Goal: Communication & Community: Answer question/provide support

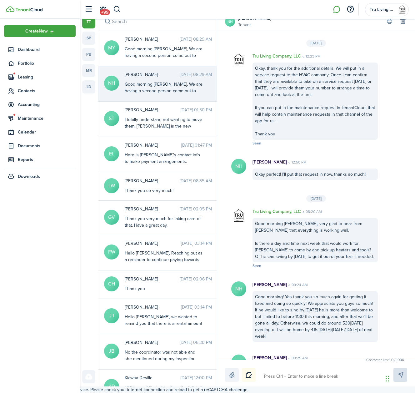
scroll to position [1254, 0]
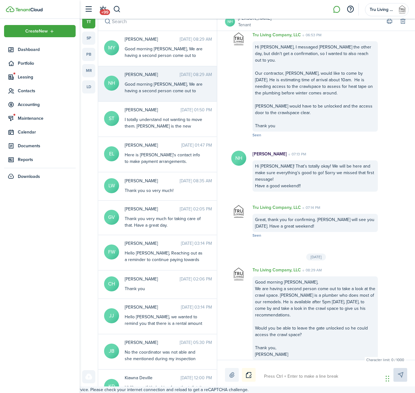
click at [280, 377] on textarea at bounding box center [321, 376] width 119 height 11
type textarea "G"
type textarea "Go"
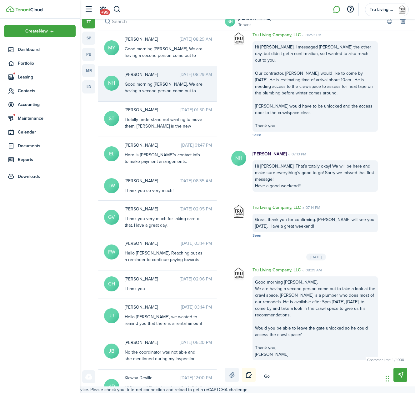
type textarea "Goo"
type textarea "Good"
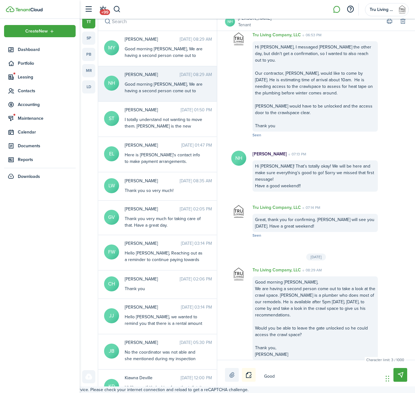
type textarea "Good"
type textarea "Good m"
type textarea "Good mo"
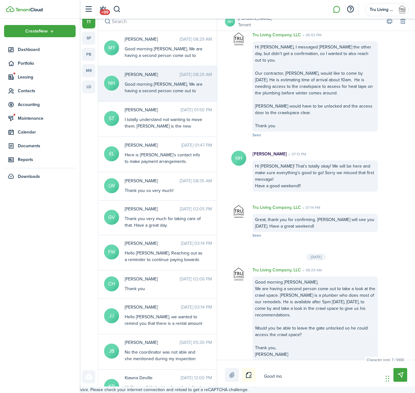
type textarea "Good mor"
type textarea "Good morn"
type textarea "Good morni"
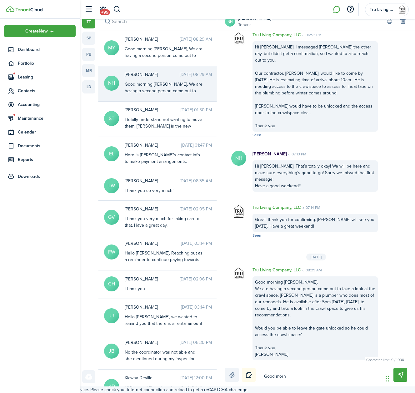
type textarea "Good morni"
type textarea "Good mornin"
type textarea "Good morning"
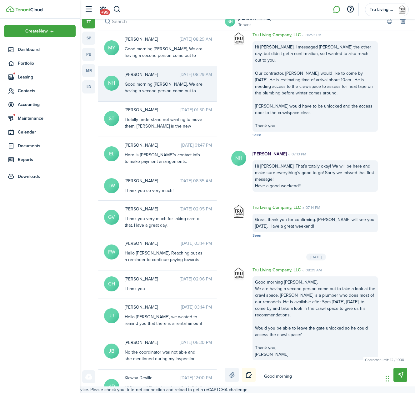
type textarea "Good morning,"
type textarea "Good morning, j"
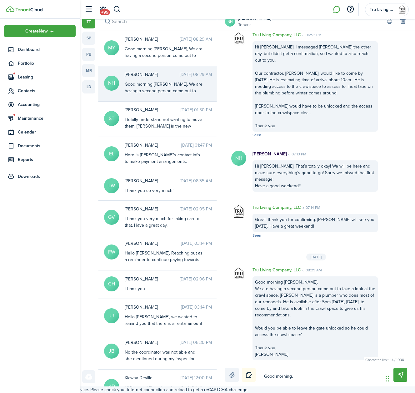
type textarea "Good morning, j"
type textarea "Good morning, ju"
type textarea "Good morning, jus"
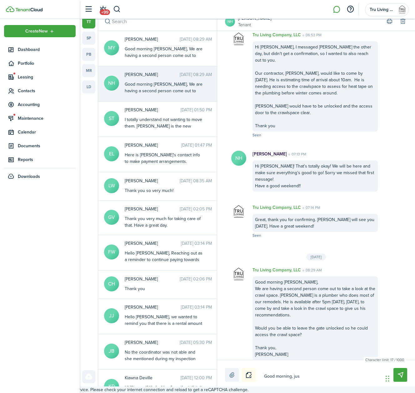
type textarea "Good morning, just"
type textarea "Good morning, just c"
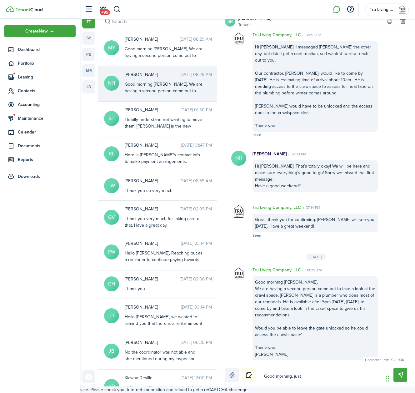
type textarea "Good morning, just c"
type textarea "Good morning, just ch"
type textarea "Good morning, just che"
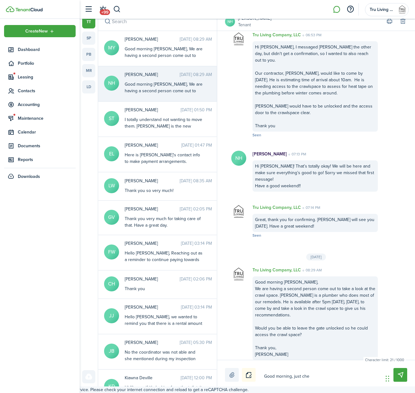
type textarea "Good morning, just chec"
type textarea "Good morning, just check"
type textarea "Good morning, just [PERSON_NAME]"
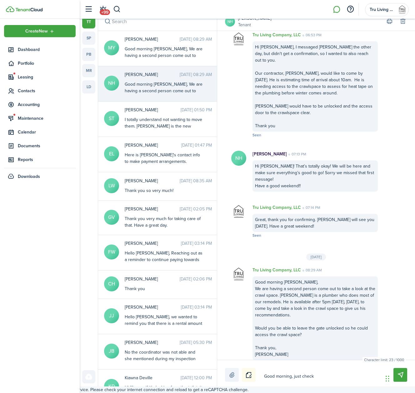
type textarea "Good morning, just [PERSON_NAME]"
type textarea "Good morning, just checkin"
type textarea "Good morning, just checking"
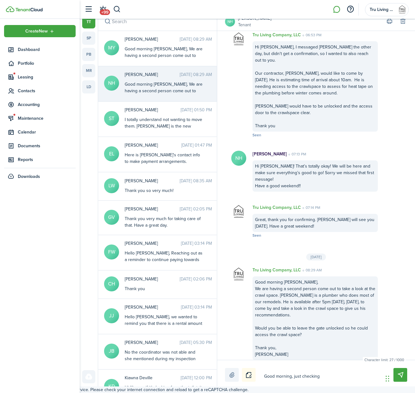
type textarea "Good morning, just checking"
type textarea "Good morning, just checking i"
type textarea "Good morning, just checking"
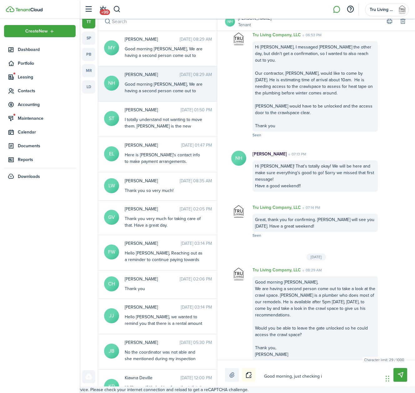
type textarea "Good morning, just checking"
type textarea "Good morning, just checkin"
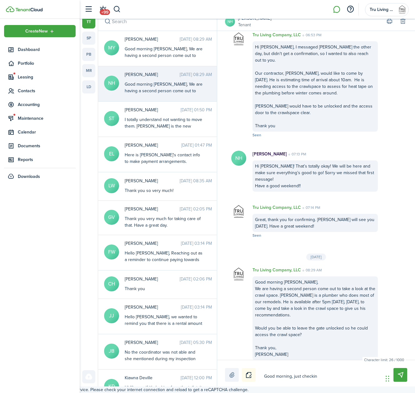
type textarea "Good morning, just [PERSON_NAME]"
type textarea "Good morning, just check"
type textarea "Good morning, just chec"
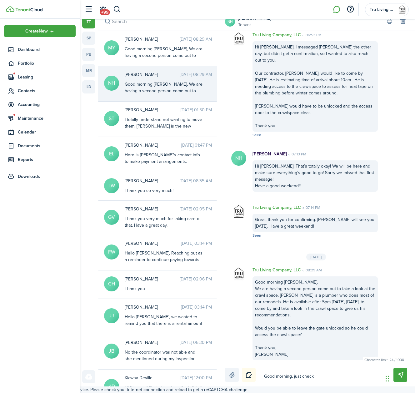
type textarea "Good morning, just chec"
type textarea "Good morning, just che"
type textarea "Good morning, just ch"
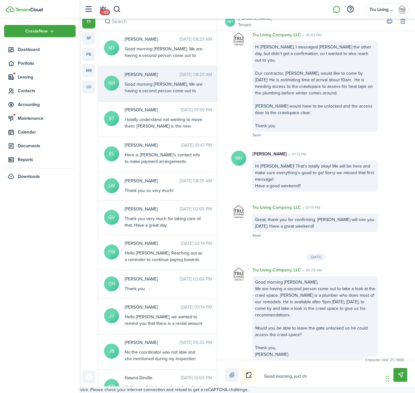
type textarea "Good morning, just c"
type textarea "Good morning, just"
type textarea "Good morning, just f"
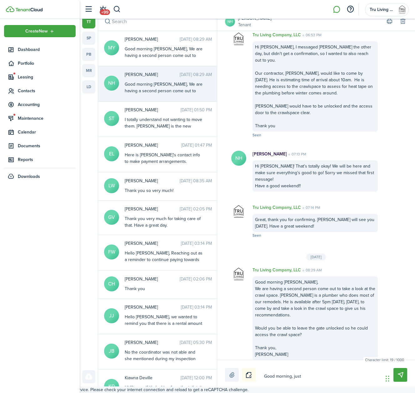
type textarea "Good morning, just f"
type textarea "Good morning, just fi"
type textarea "Good morning, just f"
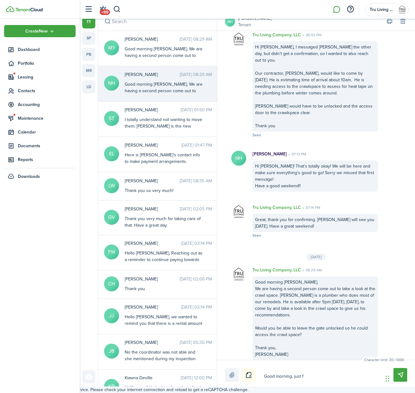
type textarea "Good morning, just fo"
type textarea "Good morning, just fol"
type textarea "Good morning, just foll"
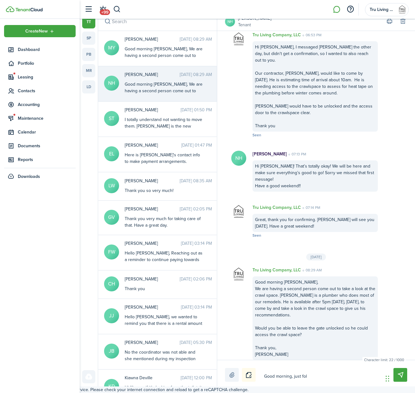
type textarea "Good morning, just foll"
type textarea "Good morning, just follo"
type textarea "Good morning, just follow"
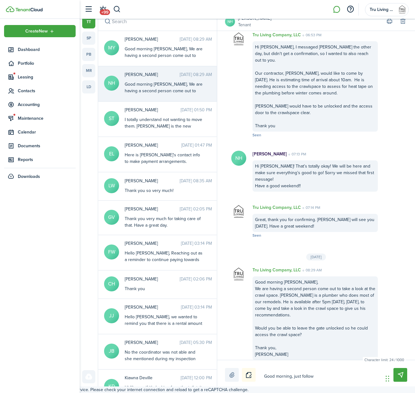
type textarea "Good morning, just followi"
type textarea "Good morning, just followin"
type textarea "Good morning, just following"
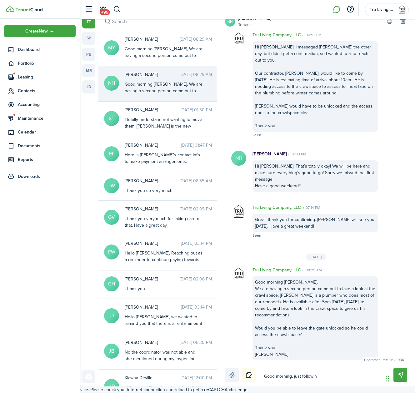
type textarea "Good morning, just following"
type textarea "Good morning, just following u"
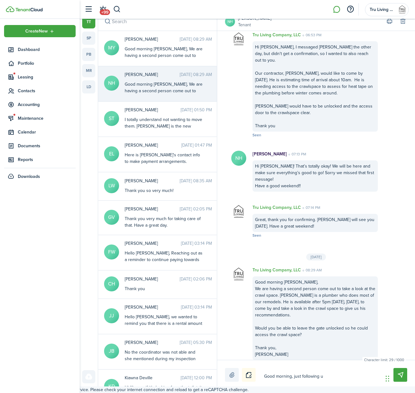
type textarea "Good morning, just following up"
type textarea "Good morning, just following up a"
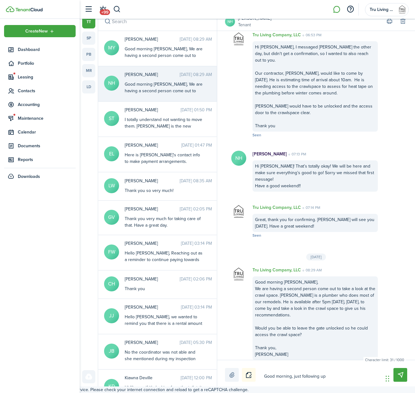
type textarea "Good morning, just following up a"
type textarea "Good morning, just following up an"
type textarea "Good morning, just following up and"
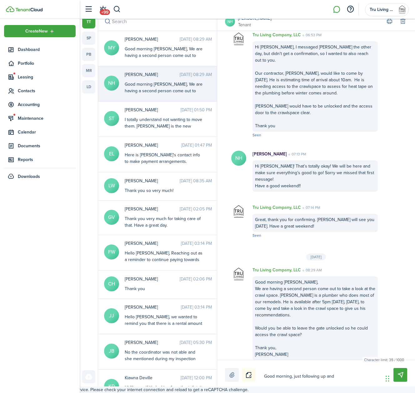
type textarea "Good morning, just following up an"
type textarea "Good morning, just following up a"
type textarea "Good morning, just following up"
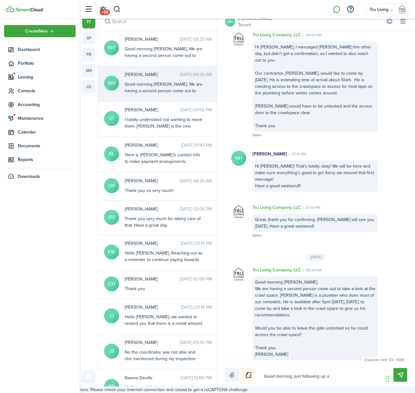
type textarea "Good morning, just following up"
type textarea "Good morning, just following up o"
type textarea "Good morning, just following up on"
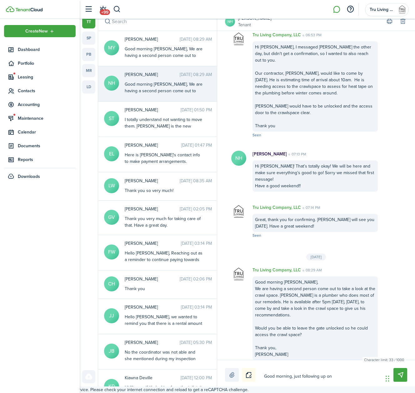
type textarea "Good morning, just following up on"
type textarea "Good morning, just following up on y"
type textarea "Good morning, just following up on ye"
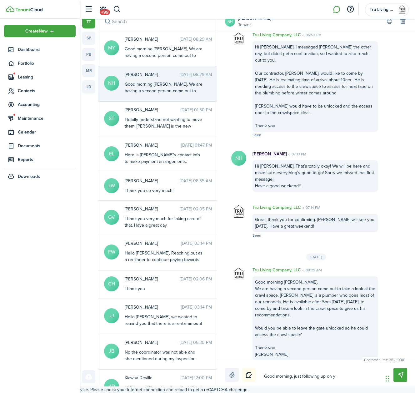
type textarea "Good morning, just following up on ye"
type textarea "Good morning, just following up on yes"
type textarea "Good morning, just following up on yest"
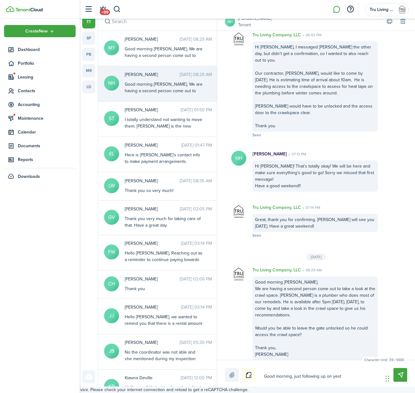
type textarea "Good morning, just following up on yeste"
type textarea "Good morning, just following up on yester"
type textarea "Good morning, just following up on yesterd"
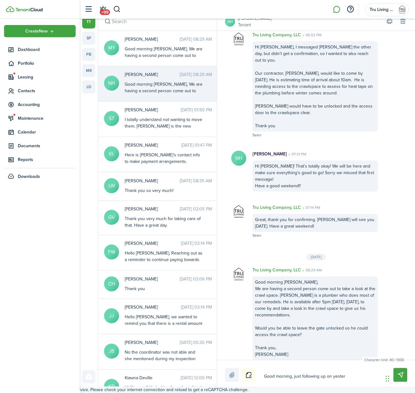
type textarea "Good morning, just following up on yesterd"
type textarea "Good morning, just following up on yesterda"
type textarea "Good morning, just following up on [DATE]"
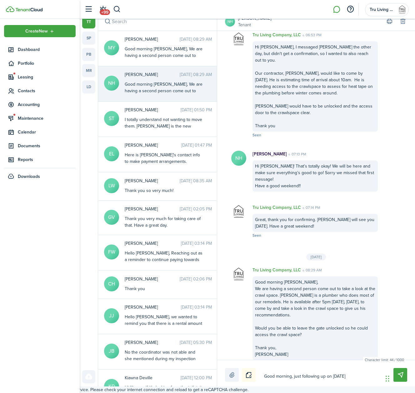
type textarea "Good morning, just following up on [DATE]'"
type textarea "Good morning, just following up on [DATE]"
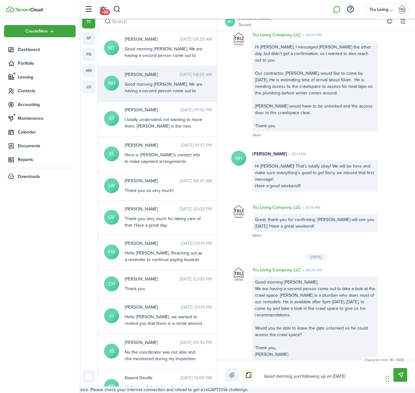
type textarea "Good morning, just following up on [DATE]"
type textarea "Good morning, just following up on [DATE] m"
type textarea "Good morning, just following up on [DATE] me"
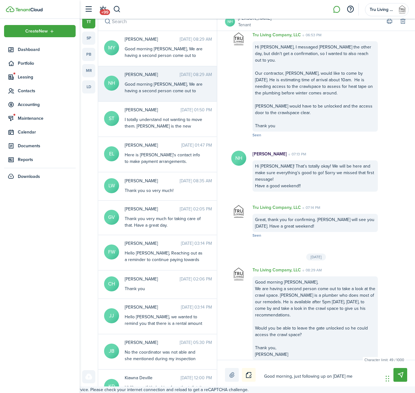
type textarea "Good morning, just following up on [DATE] mes"
type textarea "Good morning, just following up on [DATE] mess"
type textarea "Good morning, just following up on [DATE] messa"
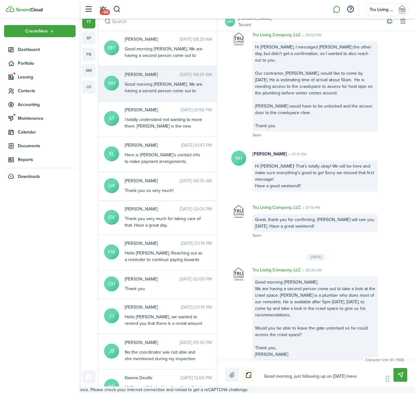
type textarea "Good morning, just following up on [DATE] messa"
type textarea "Good morning, just following up on [DATE] messag"
type textarea "Good morning, just following up on [DATE] message"
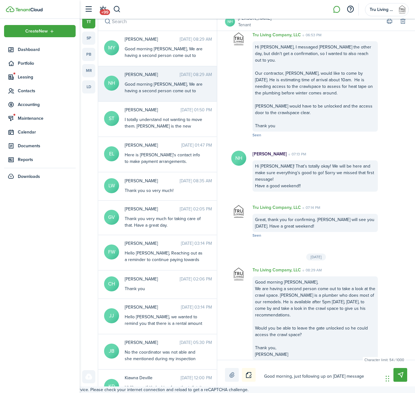
type textarea "Good morning, just following up on [DATE] message."
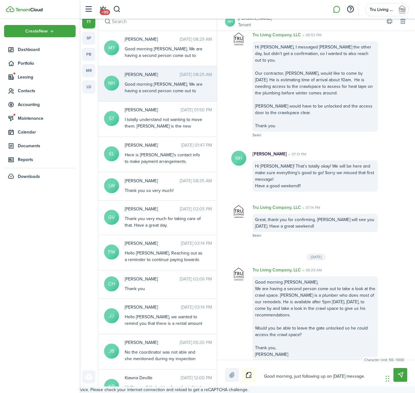
type textarea "Good morning, just following up on [DATE] message."
type textarea "Good morning, just following up on [DATE] message. I"
type textarea "Good morning, just following up on [DATE] message. If"
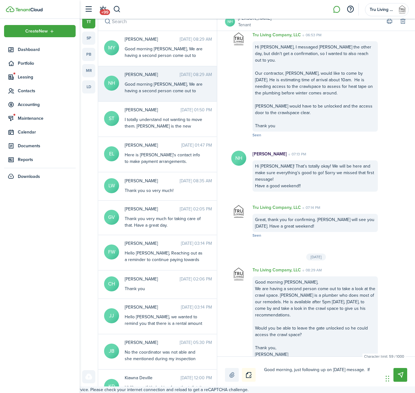
type textarea "Good morning, just following up on [DATE] message. If"
type textarea "Good morning, just following up on [DATE] message. If t"
type textarea "Good morning, just following up on [DATE] message. If to"
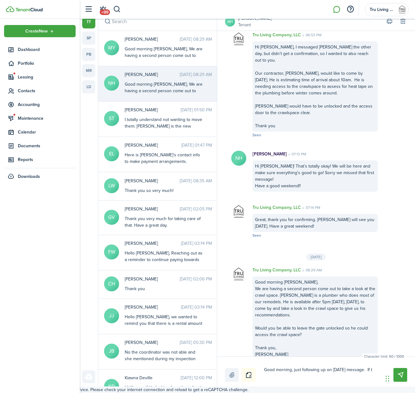
type textarea "Good morning, just following up on [DATE] message. If to"
type textarea "Good morning, just following up on [DATE] message. If [PERSON_NAME]"
type textarea "Good morning, just following up on [DATE] message. If toda"
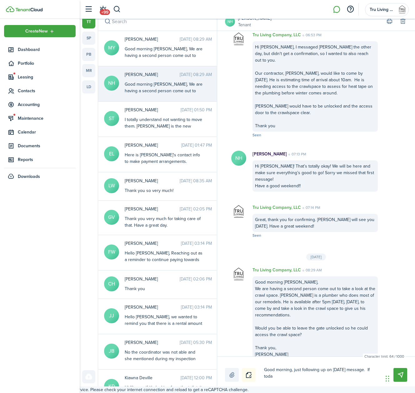
type textarea "Good morning, just following up on [DATE] message. If [DATE]"
type textarea "Good morning, just following up on [DATE] message. If [DATE] d"
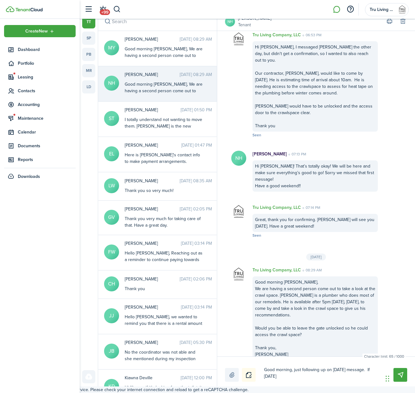
type textarea "Good morning, just following up on [DATE] message. If [DATE] d"
type textarea "Good morning, just following up on [DATE] message. If [DATE] do"
type textarea "Good morning, just following up on [DATE] message. If [DATE] doe"
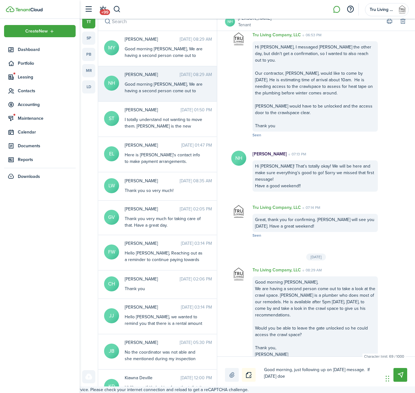
type textarea "Good morning, just following up on [DATE] message. If [DATE] does"
type textarea "Good morning, just following up on [DATE] message. If [DATE] does n"
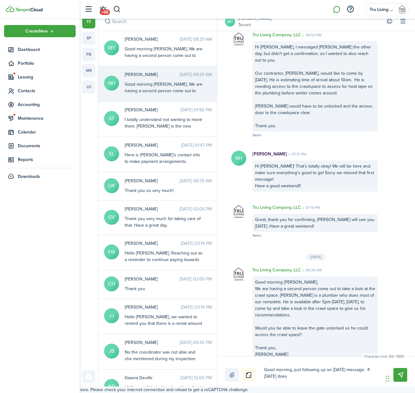
type textarea "Good morning, just following up on [DATE] message. If [DATE] does n"
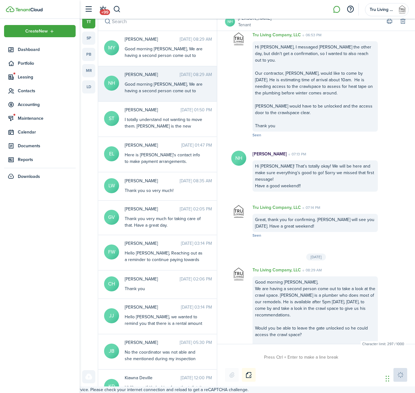
scroll to position [1343, 0]
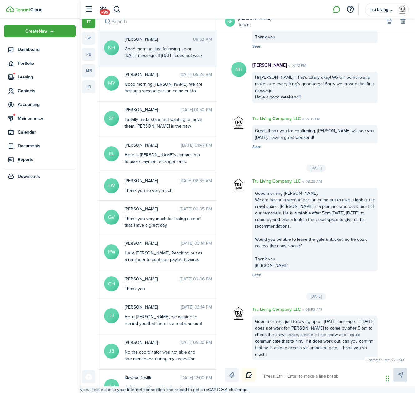
click at [165, 57] on div "Good morning, just following up on [DATE] message. If [DATE] does not work for …" at bounding box center [164, 72] width 78 height 52
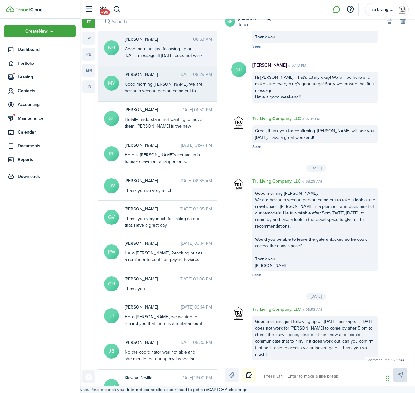
click at [165, 78] on div "Madalinn [PERSON_NAME] [DATE] 08:29 AM Good morning [PERSON_NAME], We are havin…" at bounding box center [168, 83] width 96 height 24
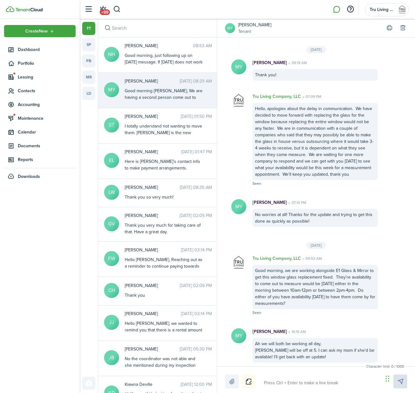
scroll to position [1191, 0]
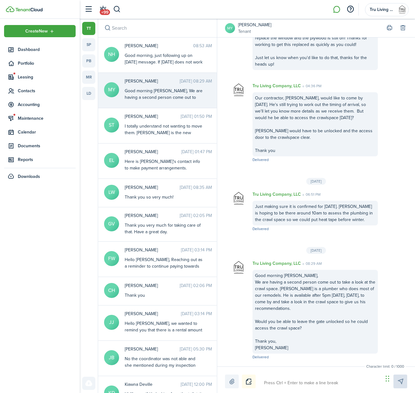
click at [276, 382] on textarea at bounding box center [321, 382] width 119 height 11
paste textarea "Good morning, just following up on [DATE] message. If [DATE] does not work for …"
